Goal: Information Seeking & Learning: Understand process/instructions

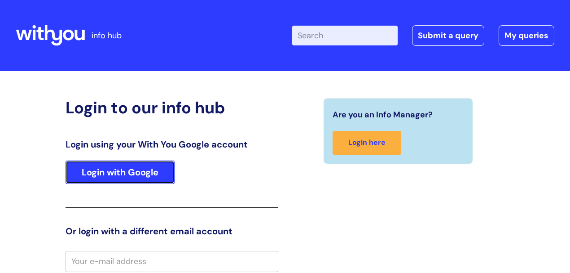
click at [123, 174] on link "Login with Google" at bounding box center [120, 171] width 109 height 23
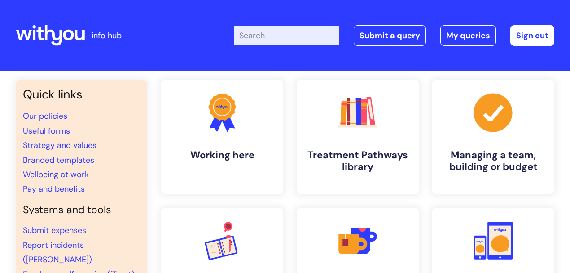
click at [298, 40] on input "Enter your search term here..." at bounding box center [287, 36] width 106 height 20
type input "sickness"
click button "Search" at bounding box center [0, 0] width 0 height 0
click at [223, 158] on h4 "Working here" at bounding box center [222, 155] width 110 height 12
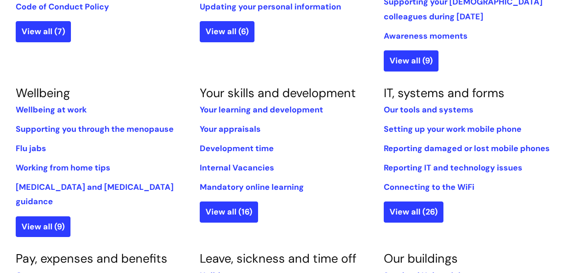
scroll to position [359, 0]
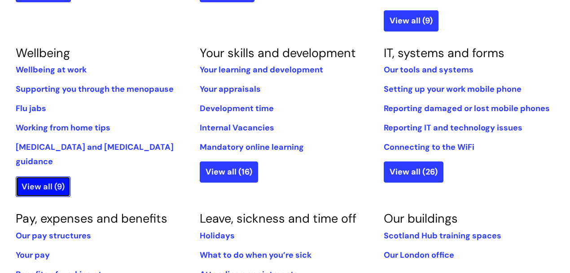
click at [51, 176] on link "View all (9)" at bounding box center [43, 186] width 55 height 21
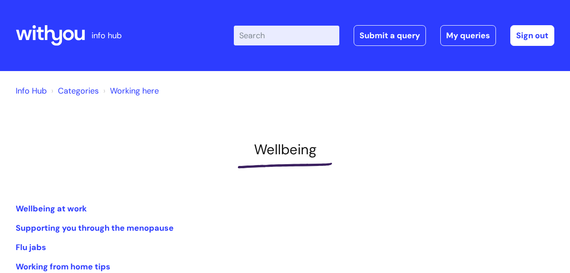
click at [62, 88] on link "Categories" at bounding box center [78, 90] width 41 height 11
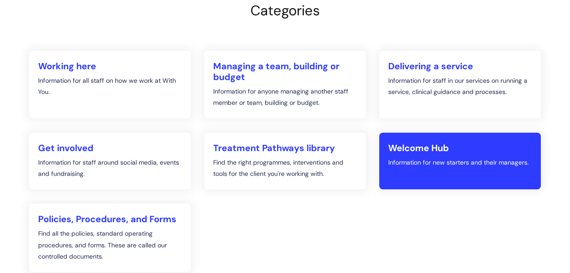
scroll to position [180, 0]
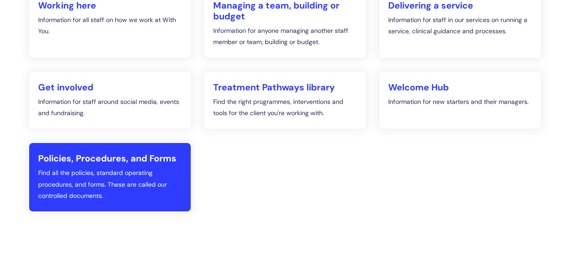
click at [145, 159] on h2 "Policies, Procedures, and Forms" at bounding box center [110, 158] width 144 height 11
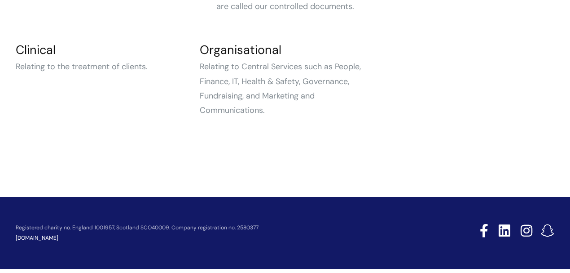
scroll to position [207, 0]
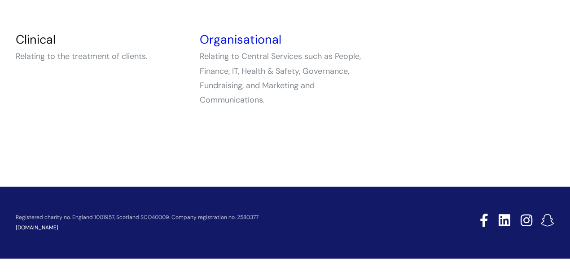
click at [233, 37] on link "Organisational" at bounding box center [241, 39] width 82 height 16
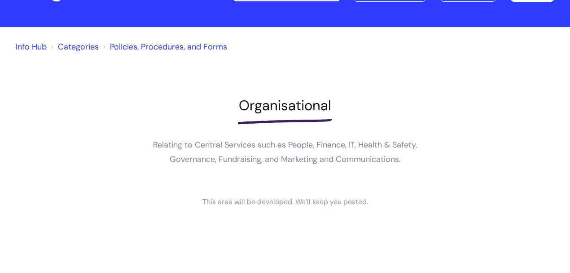
scroll to position [41, 0]
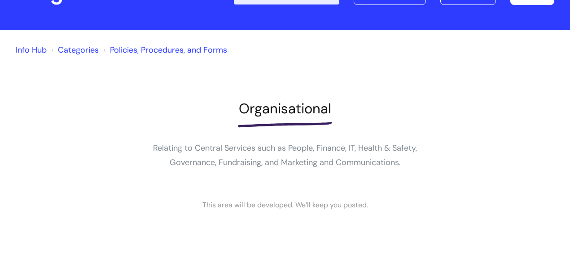
click at [298, 118] on div at bounding box center [285, 124] width 539 height 14
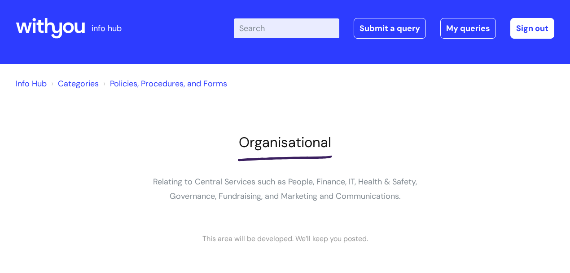
scroll to position [0, 0]
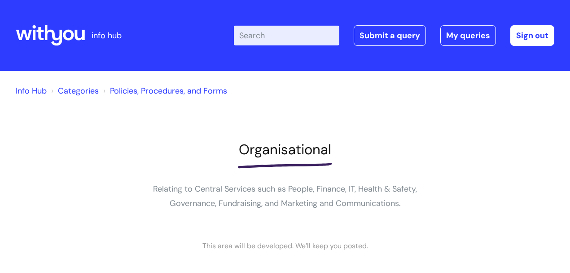
click at [43, 93] on link "Info Hub" at bounding box center [31, 90] width 31 height 11
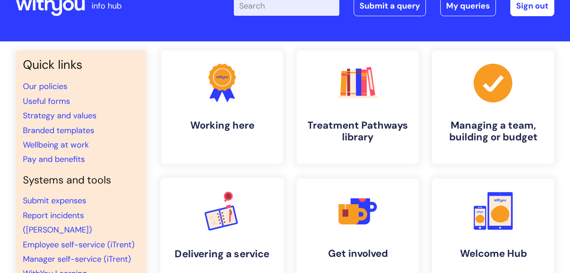
scroll to position [90, 0]
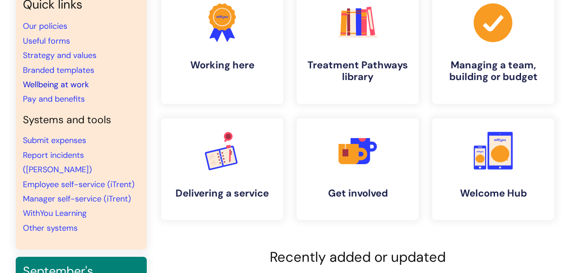
click at [57, 85] on link "Wellbeing at work" at bounding box center [56, 84] width 66 height 11
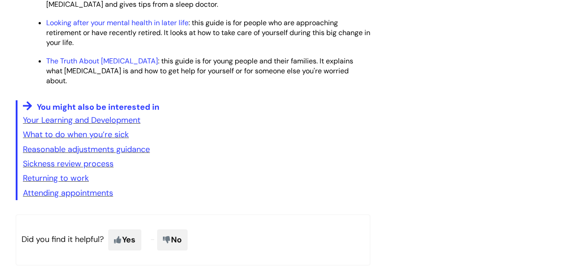
scroll to position [1437, 0]
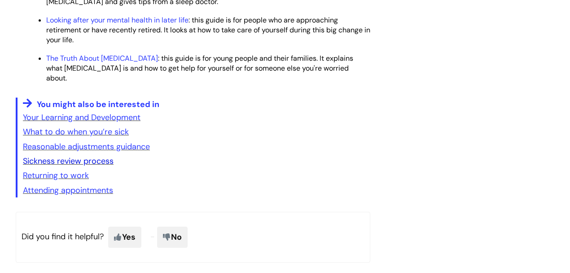
click at [101, 166] on link "Sickness review process" at bounding box center [68, 160] width 91 height 11
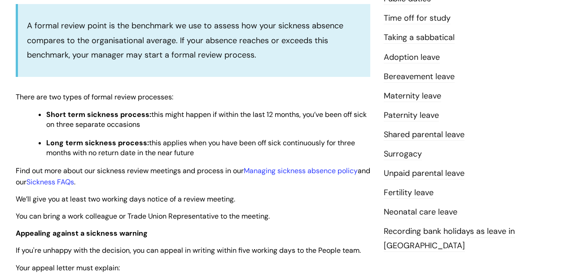
scroll to position [299, 0]
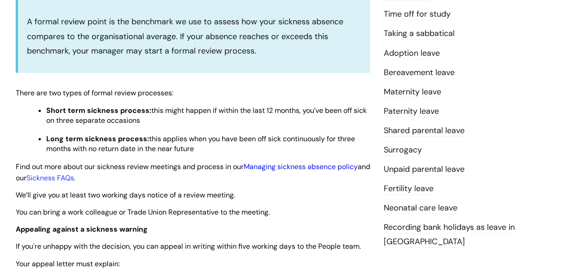
click at [290, 166] on link "Managing sickness absence policy" at bounding box center [301, 166] width 114 height 9
